Goal: Check status

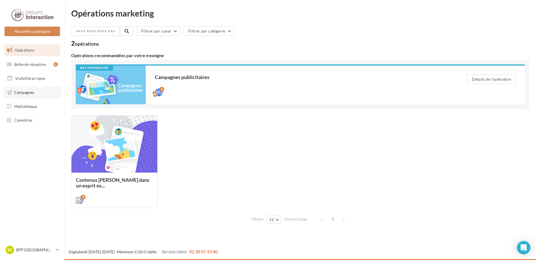
click at [29, 93] on span "Campagnes" at bounding box center [24, 92] width 20 height 5
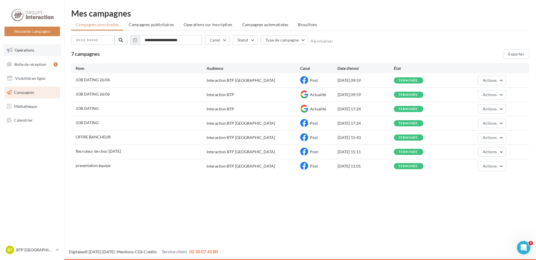
click at [26, 52] on span "Opérations" at bounding box center [25, 50] width 20 height 5
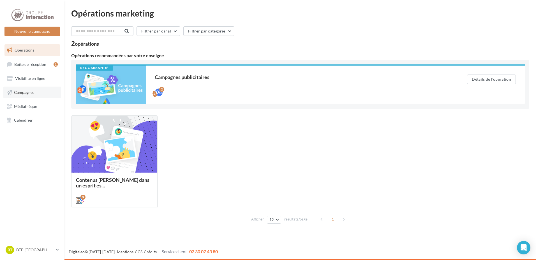
click at [33, 92] on span "Campagnes" at bounding box center [24, 92] width 20 height 5
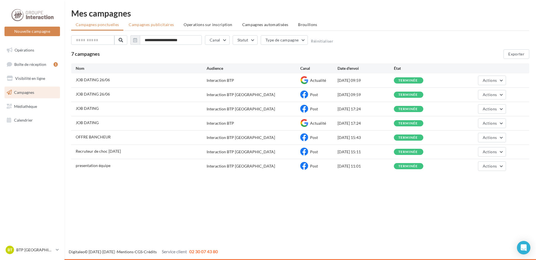
click at [149, 26] on span "Campagnes publicitaires" at bounding box center [151, 24] width 45 height 5
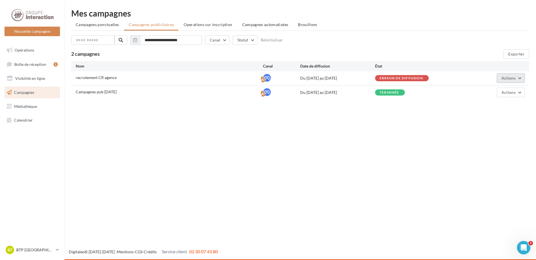
click at [508, 76] on span "Actions" at bounding box center [509, 78] width 14 height 5
click at [389, 75] on div "Erreur de diffusion" at bounding box center [412, 78] width 75 height 6
click at [508, 79] on span "Actions" at bounding box center [509, 78] width 14 height 5
click at [480, 107] on button "Voir les résultats" at bounding box center [497, 106] width 56 height 15
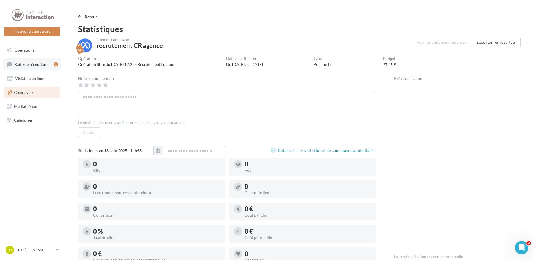
click at [35, 60] on link "Boîte de réception 1" at bounding box center [32, 64] width 58 height 12
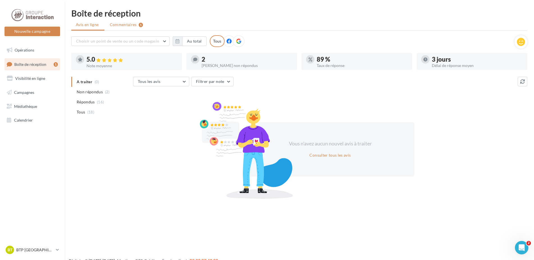
click at [121, 25] on span "Commentaires" at bounding box center [123, 25] width 27 height 6
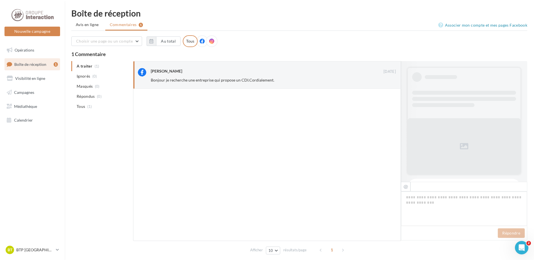
scroll to position [11, 0]
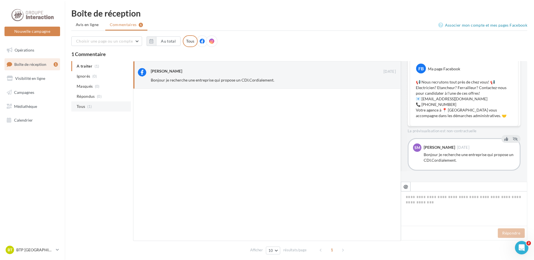
click at [91, 109] on li "Tous (1)" at bounding box center [100, 107] width 59 height 10
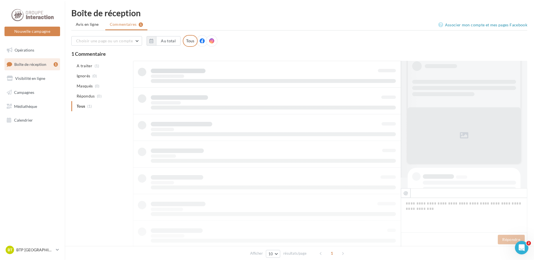
scroll to position [1, 0]
